Goal: Task Accomplishment & Management: Use online tool/utility

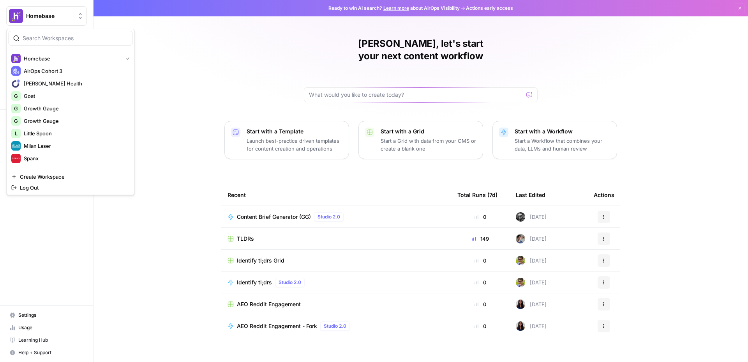
click at [19, 18] on img "Workspace: Homebase" at bounding box center [16, 16] width 14 height 14
click at [234, 152] on div "Wissam, let's start your next content workflow Start with a Template Launch bes…" at bounding box center [420, 185] width 654 height 371
click at [18, 19] on img "Workspace: Homebase" at bounding box center [16, 16] width 14 height 14
click at [187, 106] on div "Wissam, let's start your next content workflow Start with a Template Launch bes…" at bounding box center [420, 185] width 654 height 371
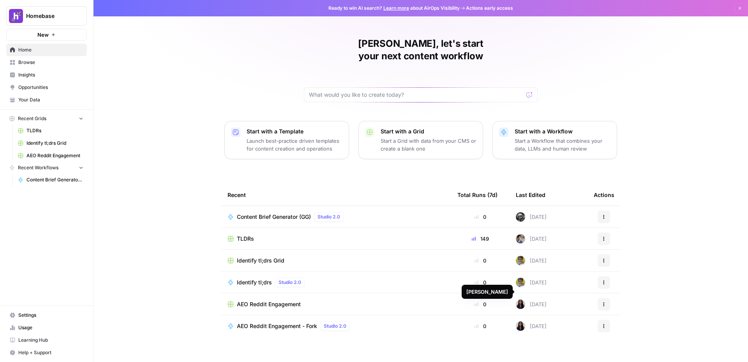
click at [521, 299] on img at bounding box center [520, 303] width 9 height 9
click at [284, 300] on span "AEO Reddit Engagement" at bounding box center [269, 304] width 64 height 8
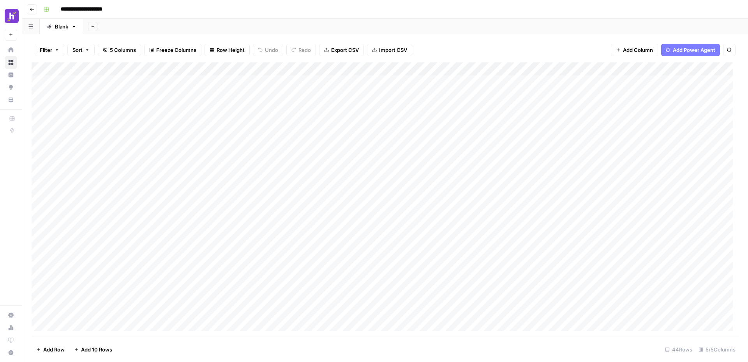
click at [157, 94] on div "Add Column" at bounding box center [385, 199] width 707 height 274
click at [210, 94] on div "Add Column" at bounding box center [385, 199] width 707 height 274
